Goal: Check status: Check status

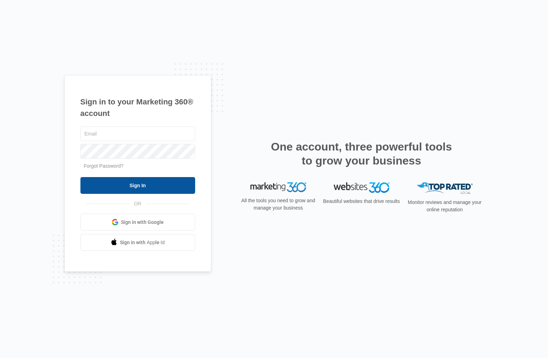
type input "[PERSON_NAME][EMAIL_ADDRESS][DOMAIN_NAME]"
click at [131, 189] on input "Sign In" at bounding box center [137, 185] width 115 height 17
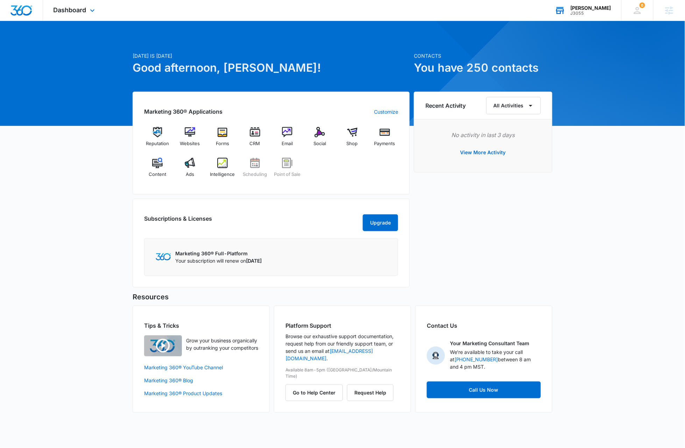
click at [605, 8] on div "[PERSON_NAME]" at bounding box center [590, 8] width 41 height 6
click at [596, 12] on div "J3055" at bounding box center [590, 13] width 41 height 5
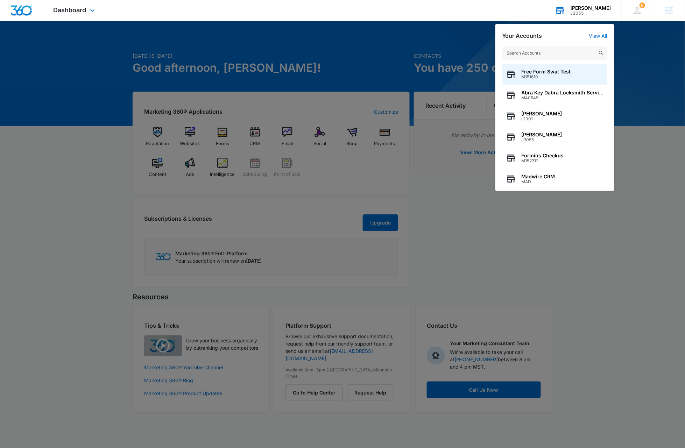
click at [553, 53] on input "text" at bounding box center [554, 53] width 105 height 14
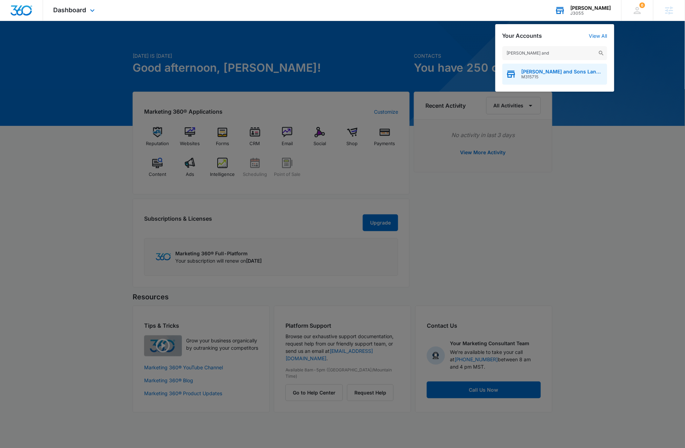
type input "rios and"
click at [556, 76] on span "M315715" at bounding box center [562, 76] width 82 height 5
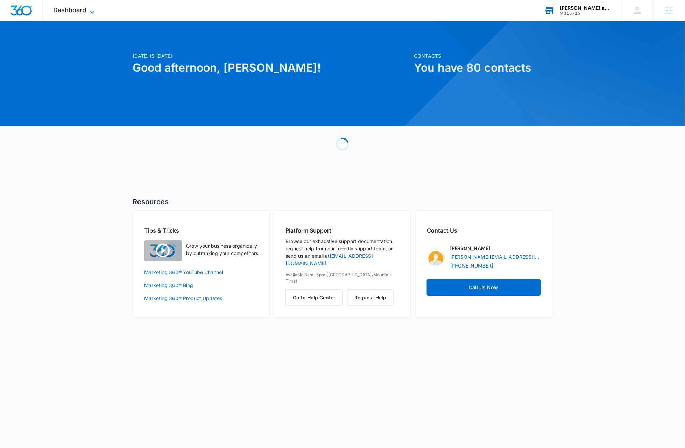
click at [92, 11] on icon at bounding box center [92, 12] width 8 height 8
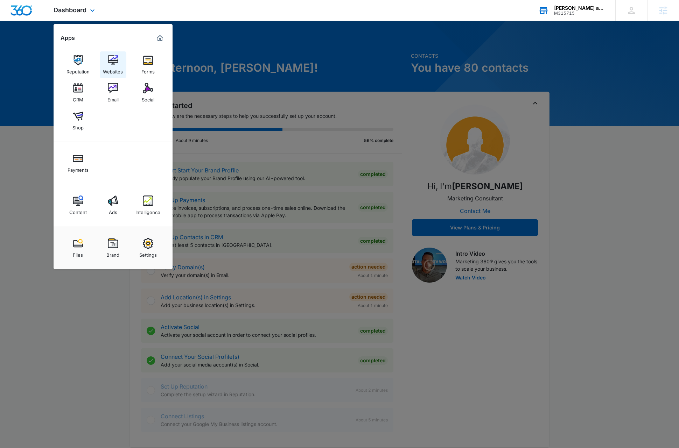
click at [112, 63] on img at bounding box center [113, 60] width 10 height 10
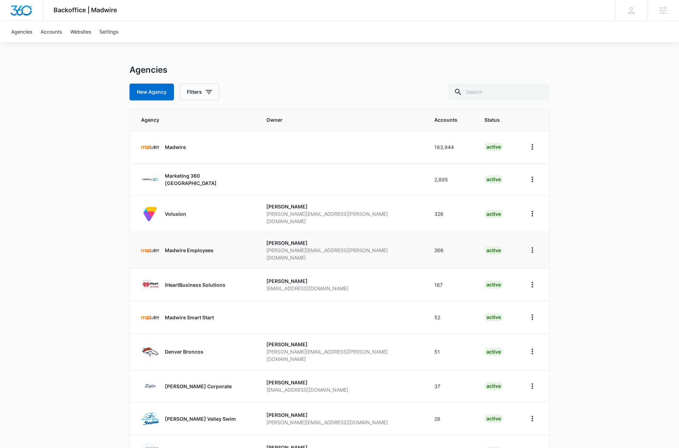
click at [177, 247] on p "Madwire Employees" at bounding box center [189, 250] width 49 height 7
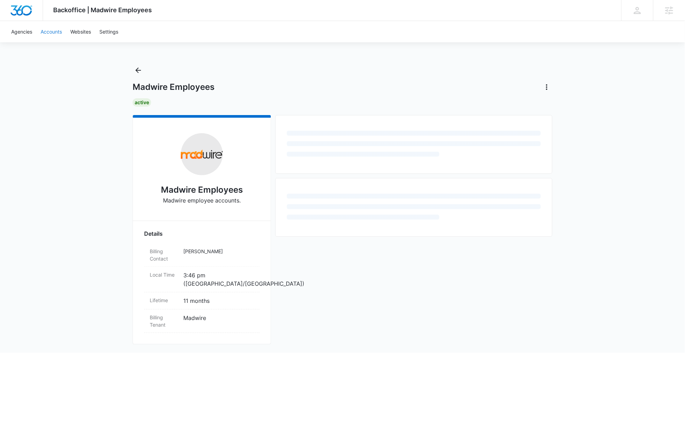
click at [51, 32] on link "Accounts" at bounding box center [51, 31] width 30 height 21
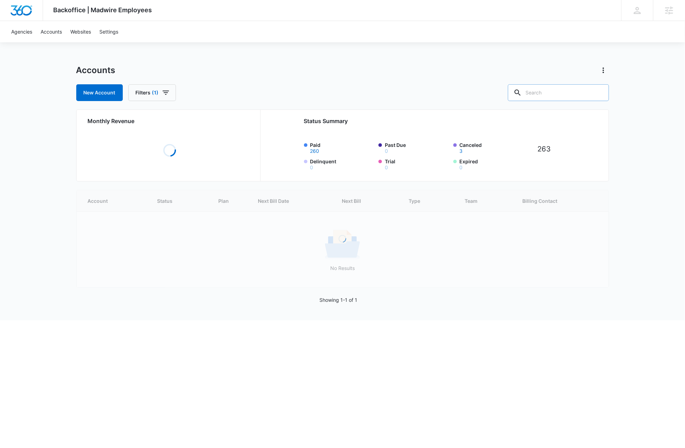
click at [570, 88] on input "text" at bounding box center [558, 92] width 101 height 17
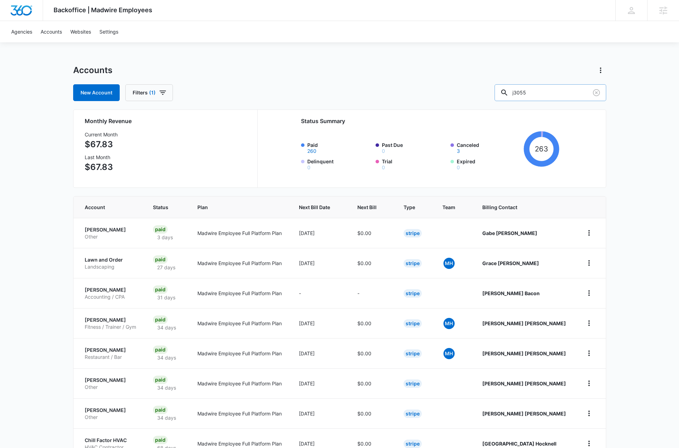
type input "j3055"
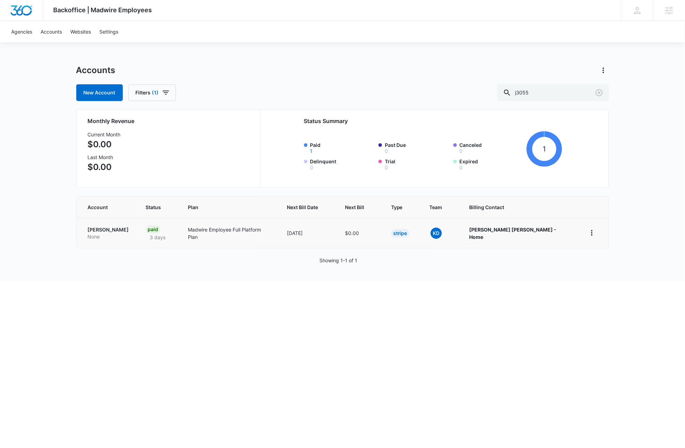
click at [98, 230] on p "[PERSON_NAME]" at bounding box center [108, 229] width 41 height 7
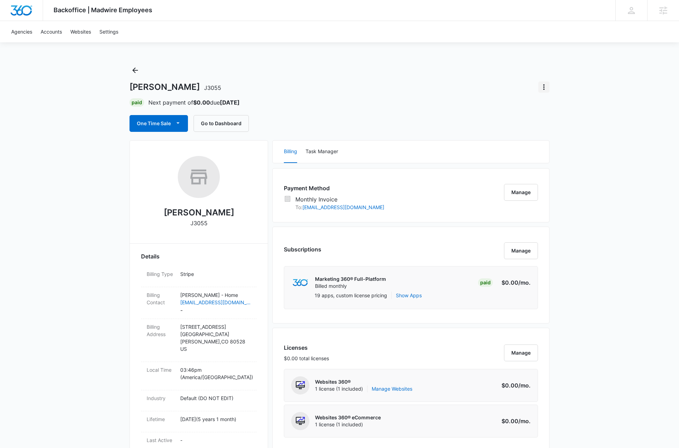
click at [545, 86] on icon "Actions" at bounding box center [543, 87] width 8 height 8
click at [467, 253] on div "Subscriptions Manage" at bounding box center [411, 254] width 254 height 24
click at [489, 248] on div "Subscriptions Manage" at bounding box center [411, 254] width 254 height 24
click at [24, 31] on link "Agencies" at bounding box center [21, 31] width 29 height 21
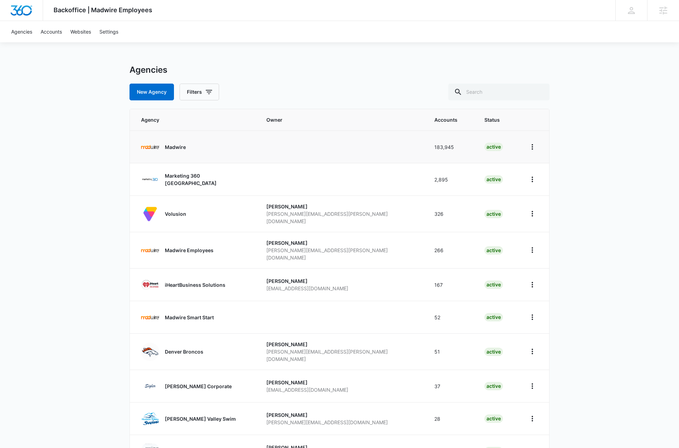
click at [177, 149] on p "Madwire" at bounding box center [175, 146] width 21 height 7
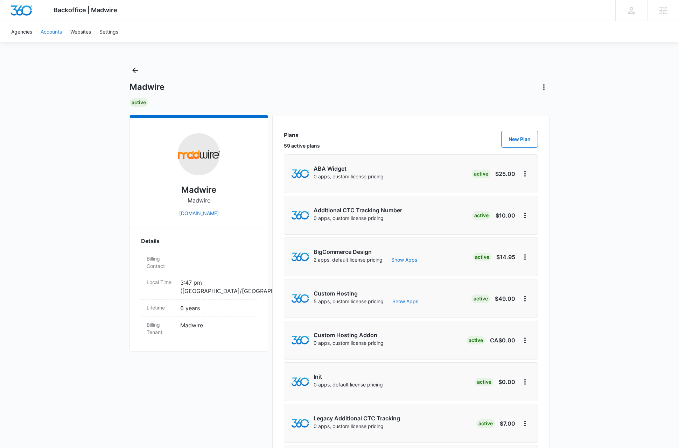
click at [54, 34] on link "Accounts" at bounding box center [51, 31] width 30 height 21
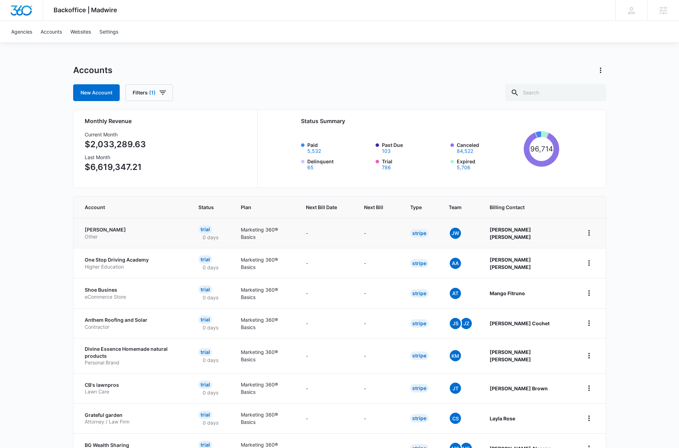
click at [118, 230] on p "Beaudry Morgan" at bounding box center [133, 229] width 97 height 7
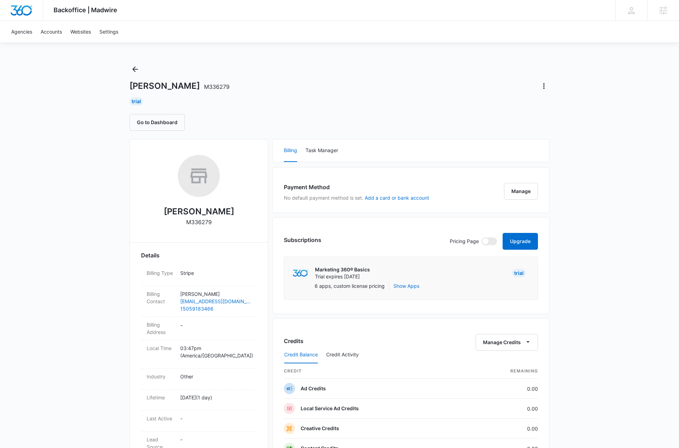
scroll to position [2, 0]
click at [192, 221] on p "M336279" at bounding box center [199, 221] width 26 height 8
copy p "M336279"
click at [54, 32] on link "Accounts" at bounding box center [51, 31] width 30 height 21
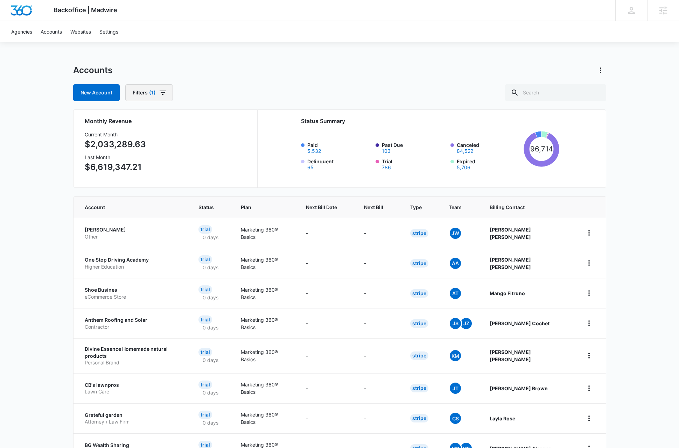
click at [163, 94] on icon "button" at bounding box center [162, 92] width 8 height 8
click at [206, 174] on icon "Show Plan filters" at bounding box center [209, 173] width 8 height 8
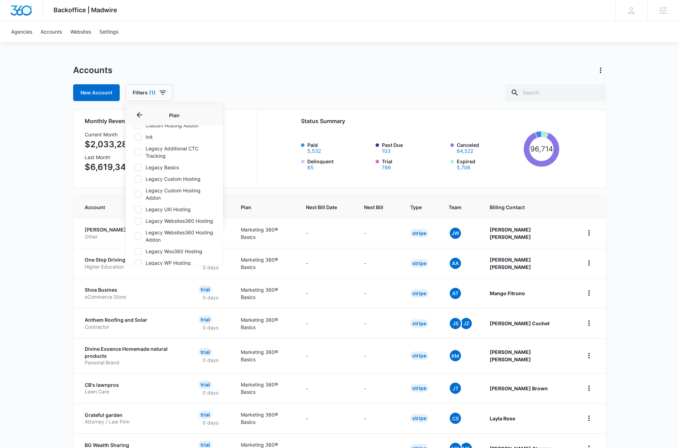
scroll to position [151, 0]
click at [140, 219] on icon at bounding box center [138, 216] width 6 height 6
click at [134, 216] on input "Marketing 360® Basics" at bounding box center [134, 216] width 0 height 0
checkbox input "true"
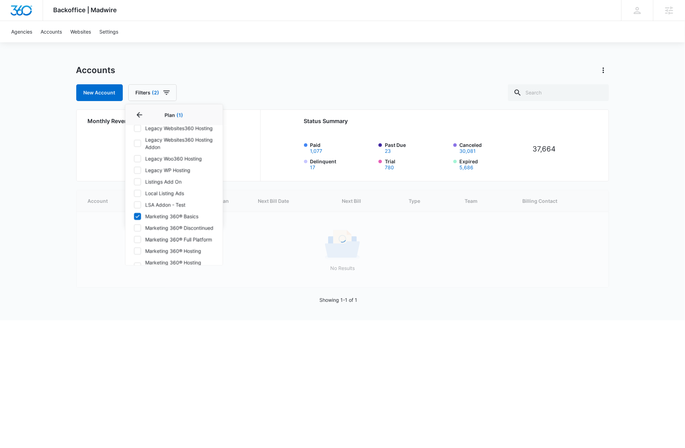
click at [270, 88] on div "New Account Filters (2) Agency Billing Status Billing Type 1 Plan 1 Plan (1) AB…" at bounding box center [342, 92] width 533 height 17
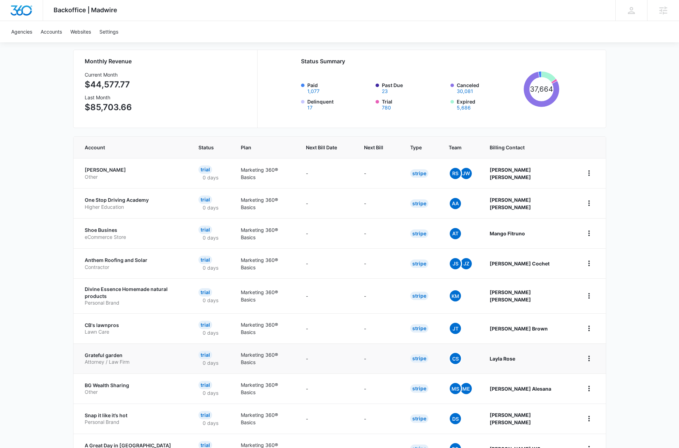
scroll to position [111, 0]
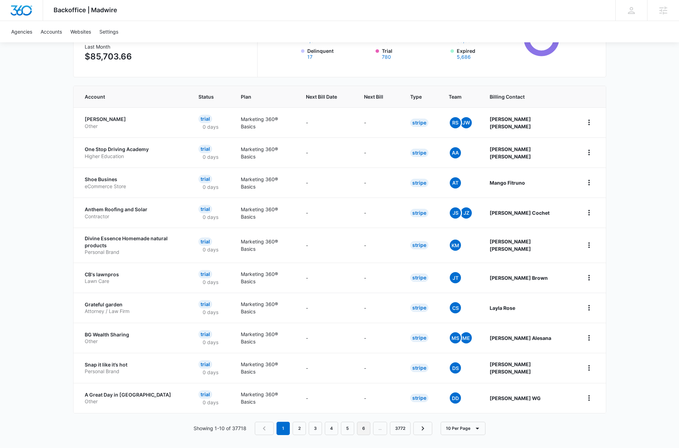
click at [364, 425] on link "6" at bounding box center [363, 428] width 13 height 13
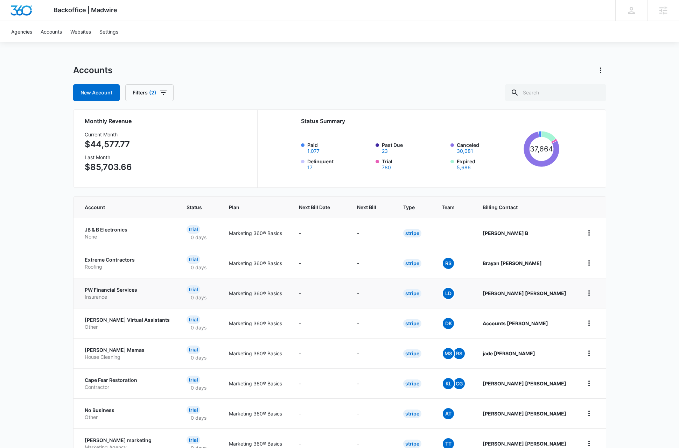
click at [115, 290] on p "PW Financial Services" at bounding box center [127, 289] width 85 height 7
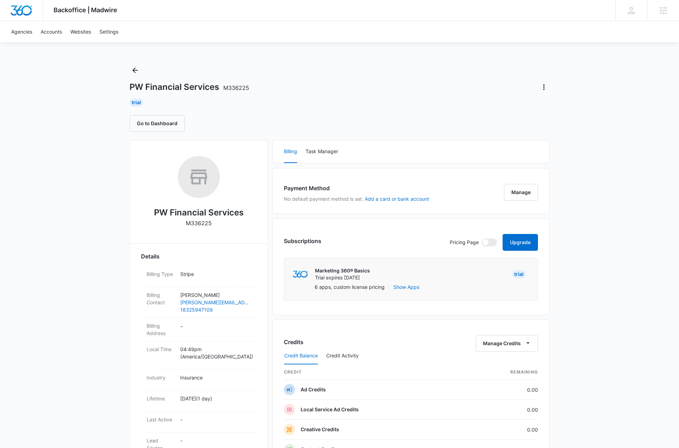
click at [59, 129] on div "Backoffice | Madwire Apps Settings DB Dave Bettger dave@madwire.com My Profile …" at bounding box center [339, 357] width 679 height 715
click at [56, 31] on link "Accounts" at bounding box center [51, 31] width 30 height 21
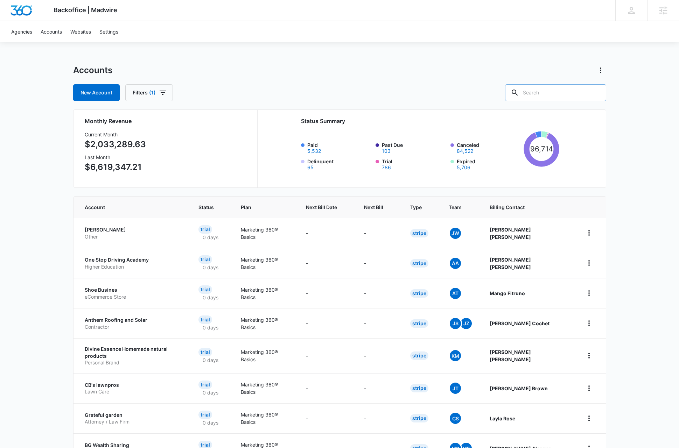
click at [569, 95] on input "text" at bounding box center [555, 92] width 101 height 17
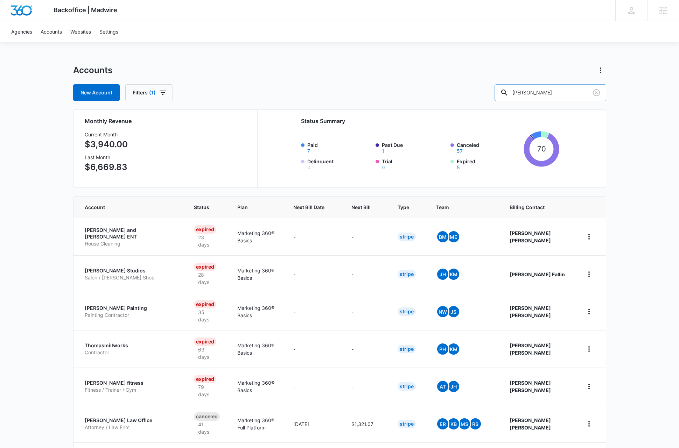
click at [558, 93] on input "thomas" at bounding box center [550, 92] width 112 height 17
type input "wonky"
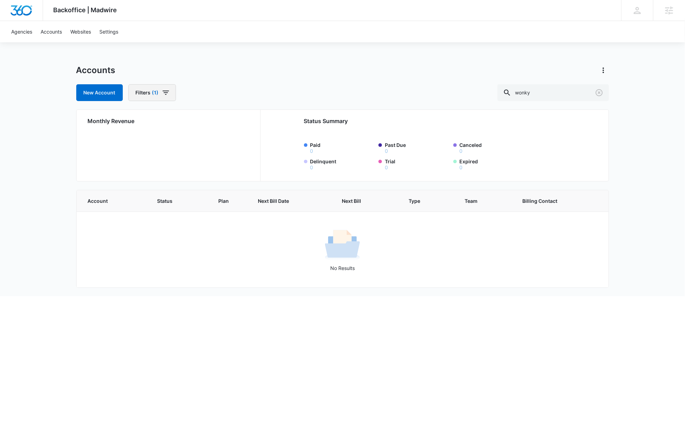
click at [167, 93] on icon "button" at bounding box center [166, 92] width 8 height 8
click at [183, 216] on button "Clear All" at bounding box center [177, 216] width 80 height 13
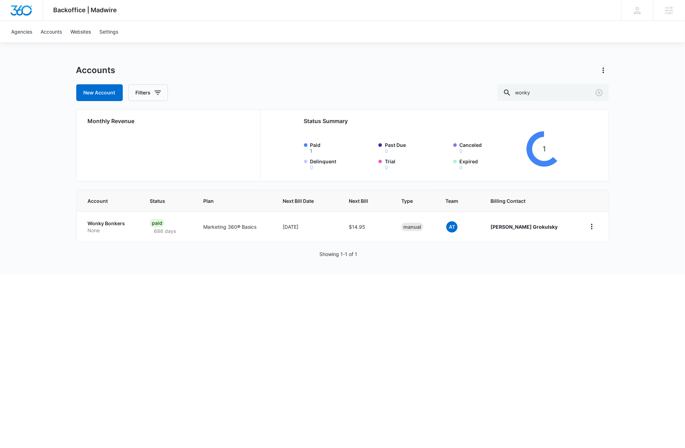
click at [277, 70] on div "Accounts" at bounding box center [342, 70] width 533 height 11
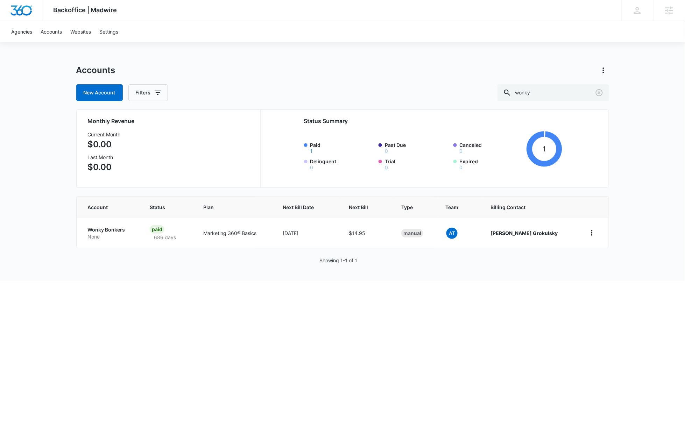
click at [229, 357] on html "Backoffice | Madwire Apps Settings DB Dave Bettger dave@madwire.com My Profile …" at bounding box center [342, 224] width 685 height 448
click at [116, 228] on p "Wonky Bonkers" at bounding box center [110, 229] width 45 height 7
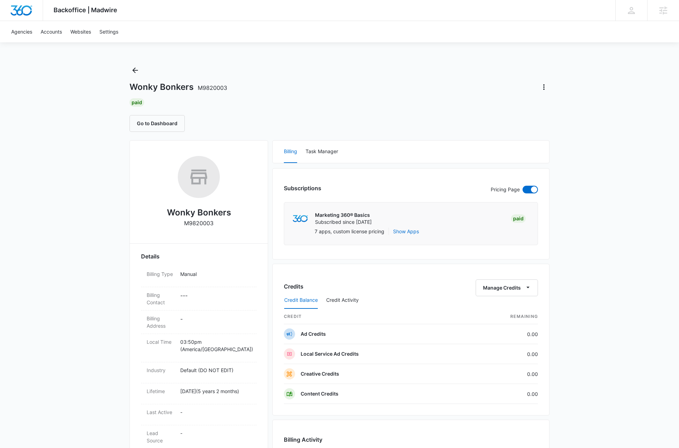
click at [213, 86] on span "M9820003" at bounding box center [212, 87] width 29 height 7
click at [227, 84] on div "Wonky Bonkers M9820003" at bounding box center [339, 86] width 420 height 11
drag, startPoint x: 199, startPoint y: 87, endPoint x: 227, endPoint y: 88, distance: 28.7
click at [227, 88] on div "Wonky Bonkers M9820003" at bounding box center [339, 86] width 420 height 11
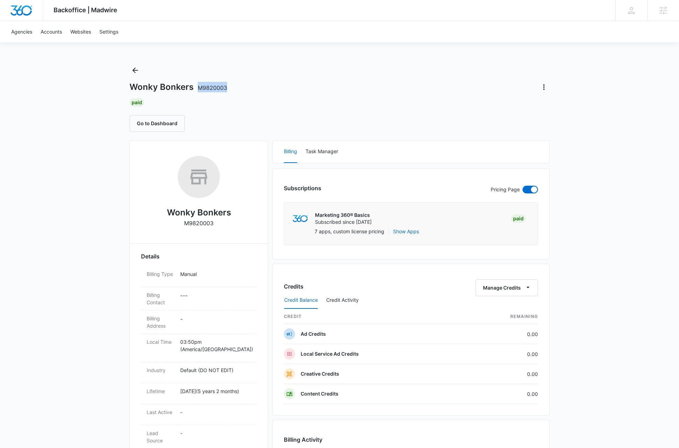
copy span "M9820003"
click at [54, 31] on link "Accounts" at bounding box center [51, 31] width 30 height 21
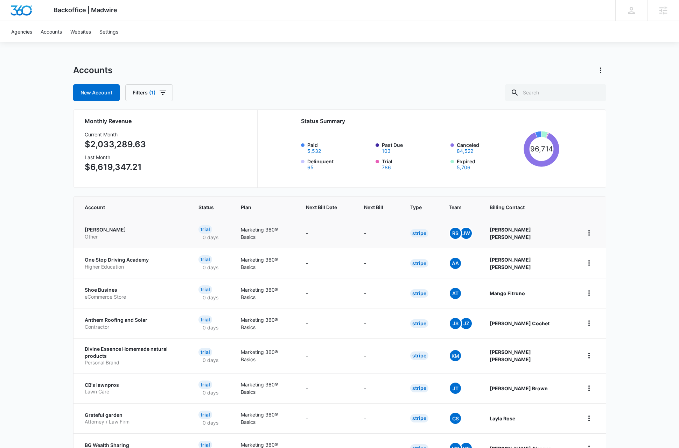
click at [112, 228] on p "[PERSON_NAME]" at bounding box center [133, 229] width 97 height 7
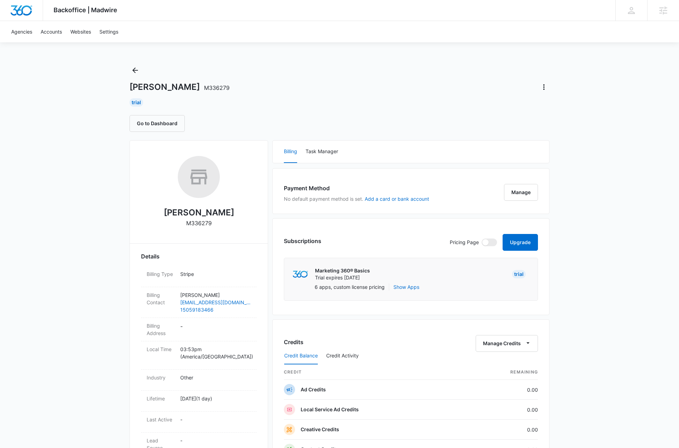
click at [198, 224] on p "M336279" at bounding box center [199, 223] width 26 height 8
copy p "M336279"
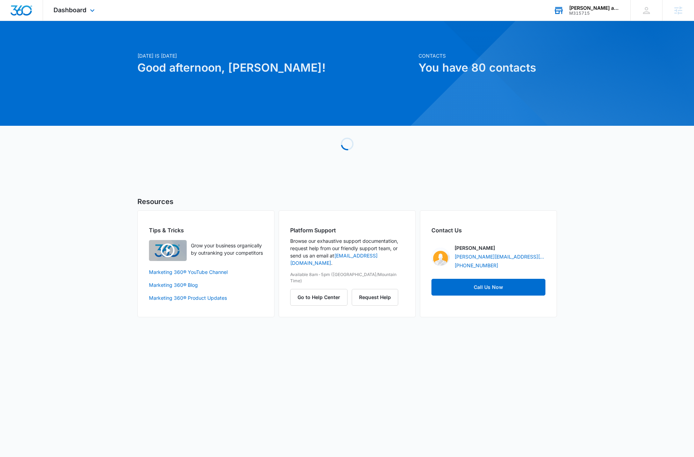
click at [591, 8] on div "[PERSON_NAME] and Sons Landscaping" at bounding box center [594, 8] width 51 height 6
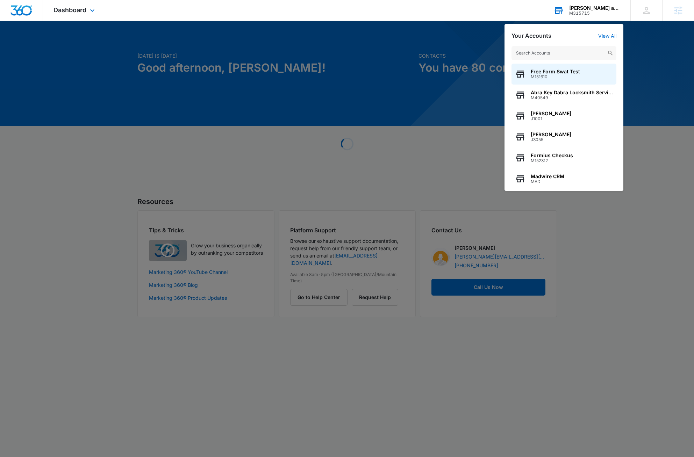
click at [560, 53] on input "text" at bounding box center [564, 53] width 105 height 14
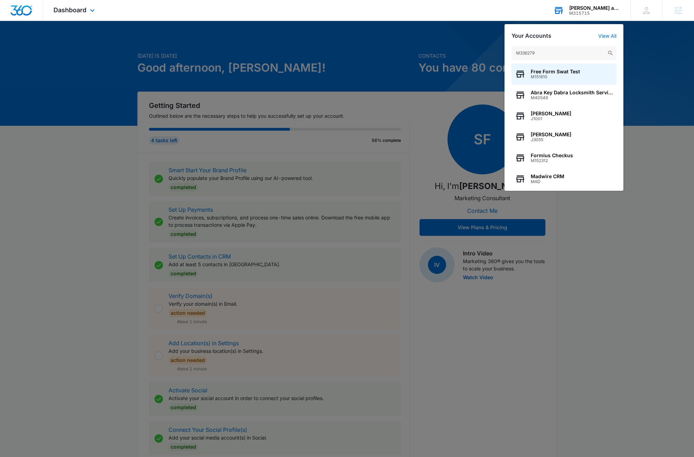
type input "M336279"
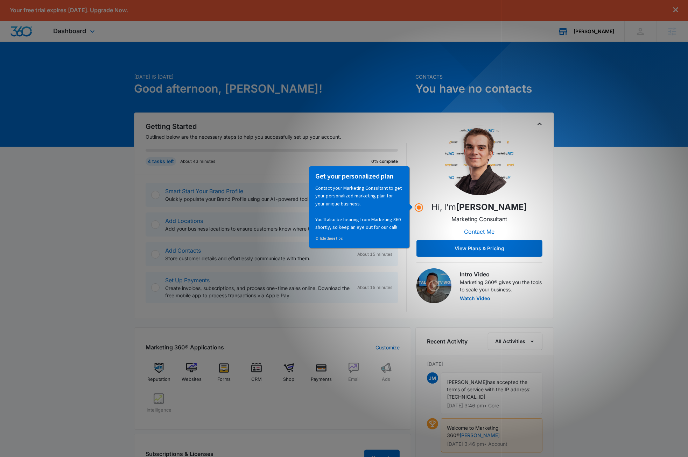
click at [596, 33] on div "[PERSON_NAME]" at bounding box center [593, 32] width 41 height 6
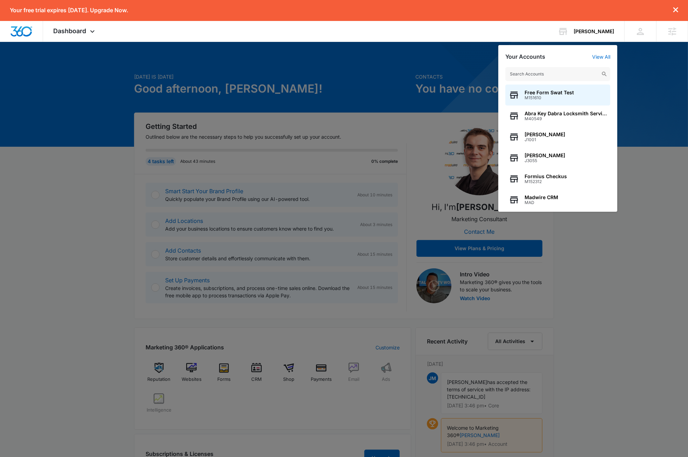
click at [552, 76] on input "text" at bounding box center [557, 74] width 105 height 14
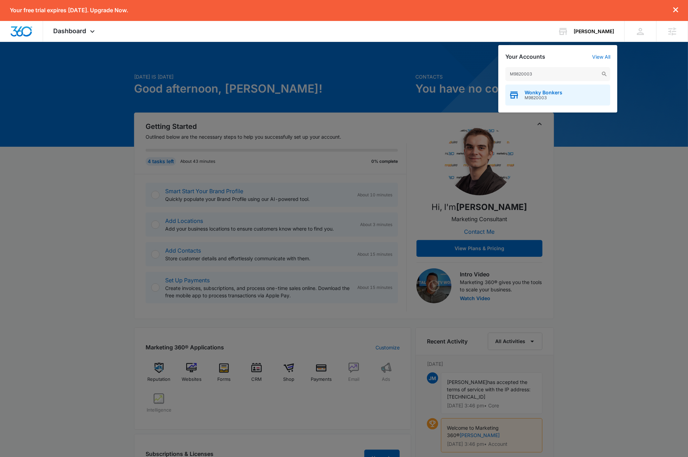
type input "M9820003"
click at [573, 94] on div "Wonky Bonkers M9820003" at bounding box center [557, 95] width 105 height 21
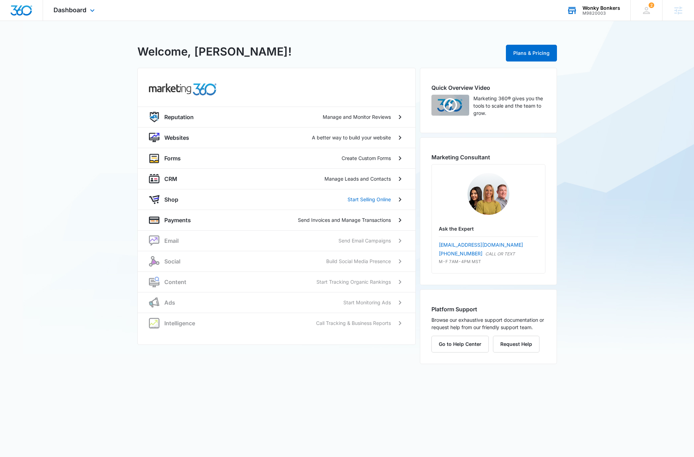
click at [606, 7] on div "Wonky Bonkers" at bounding box center [602, 8] width 38 height 6
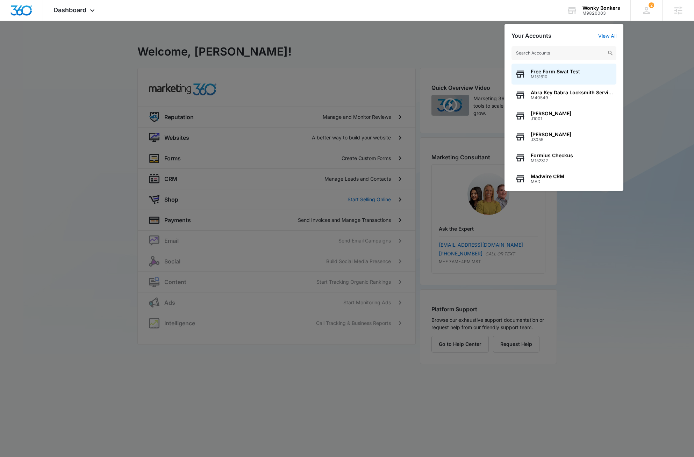
click at [573, 54] on input "text" at bounding box center [564, 53] width 105 height 14
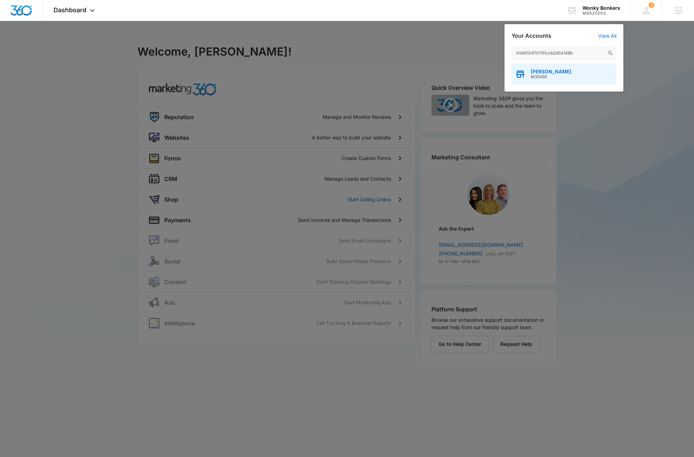
type input "A1AN10470761ccb2d0a148b"
click at [573, 69] on div "Shebah Dental M35465" at bounding box center [564, 74] width 105 height 21
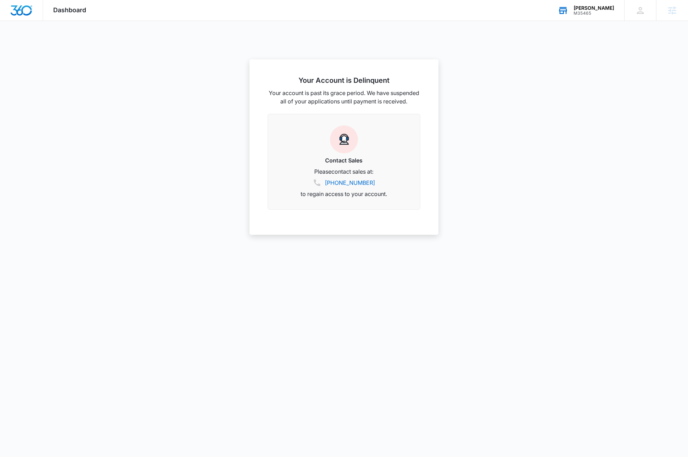
click at [595, 12] on div "M35465" at bounding box center [593, 13] width 41 height 5
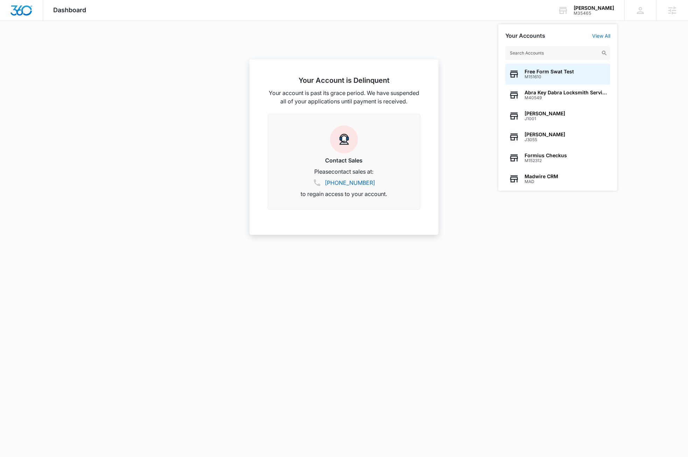
click at [564, 52] on input "text" at bounding box center [557, 53] width 105 height 14
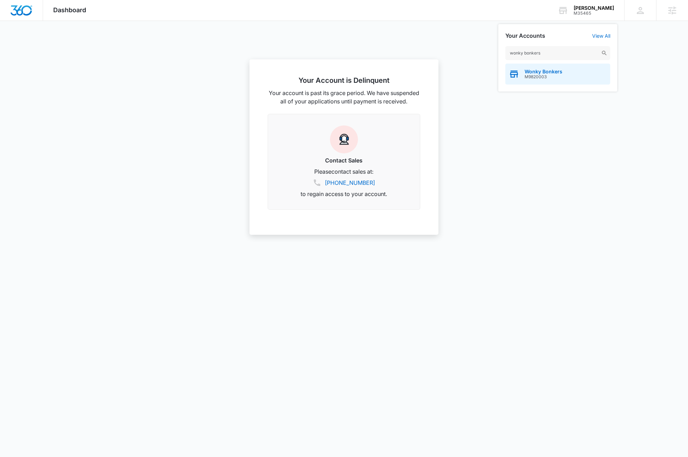
type input "wonky bonkers"
click at [546, 77] on span "M9820003" at bounding box center [543, 76] width 38 height 5
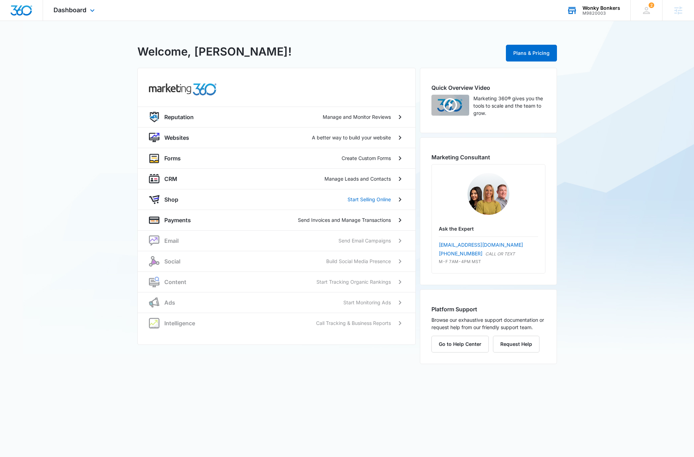
click at [608, 11] on div "M9820003" at bounding box center [602, 13] width 38 height 5
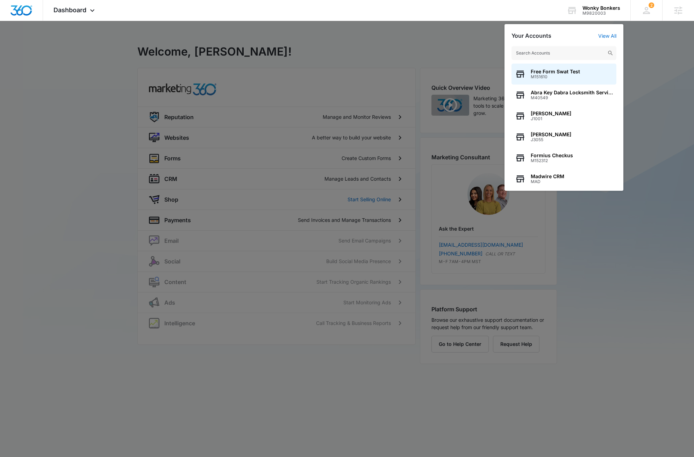
click at [575, 54] on input "text" at bounding box center [564, 53] width 105 height 14
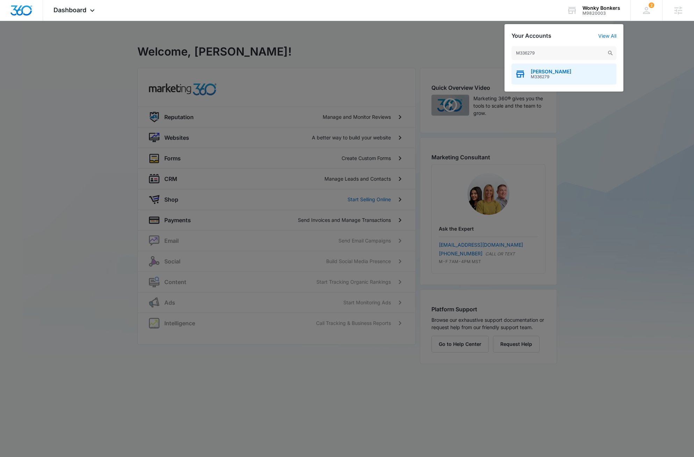
type input "M336279"
click at [578, 74] on div "Beaudry Morgan M336279" at bounding box center [564, 74] width 105 height 21
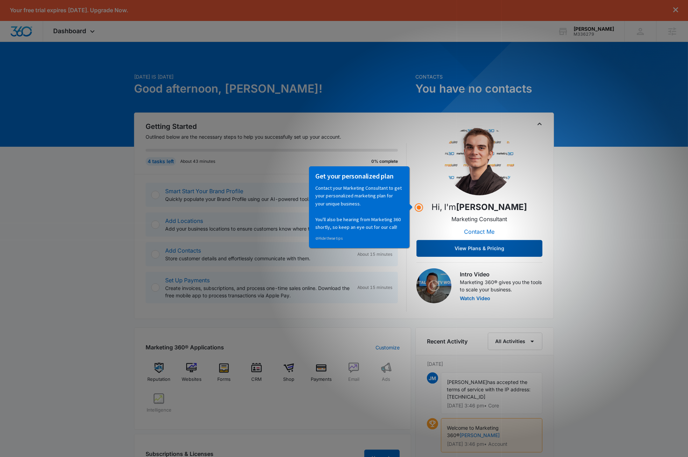
click at [486, 249] on button "View Plans & Pricing" at bounding box center [479, 248] width 126 height 17
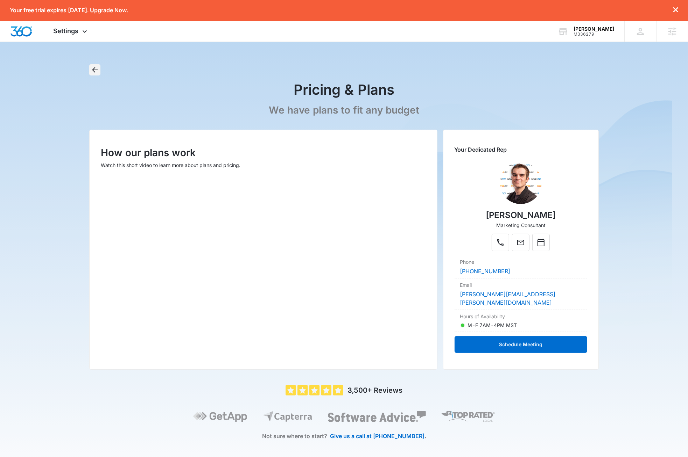
click at [97, 72] on icon "Back" at bounding box center [95, 70] width 8 height 8
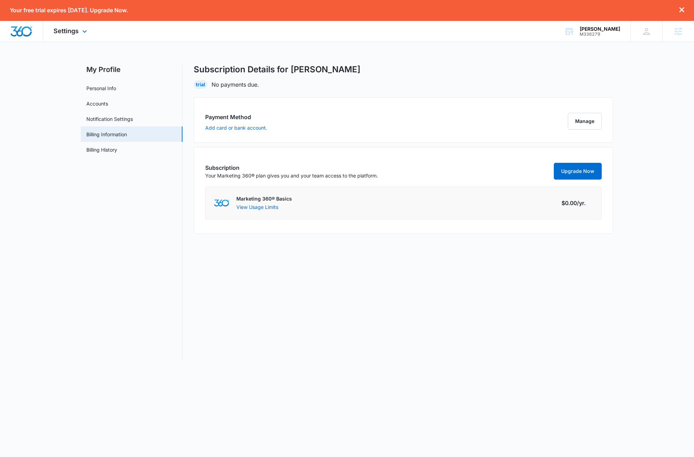
click at [27, 30] on img "Dashboard" at bounding box center [21, 31] width 22 height 10
